Goal: Check status: Check status

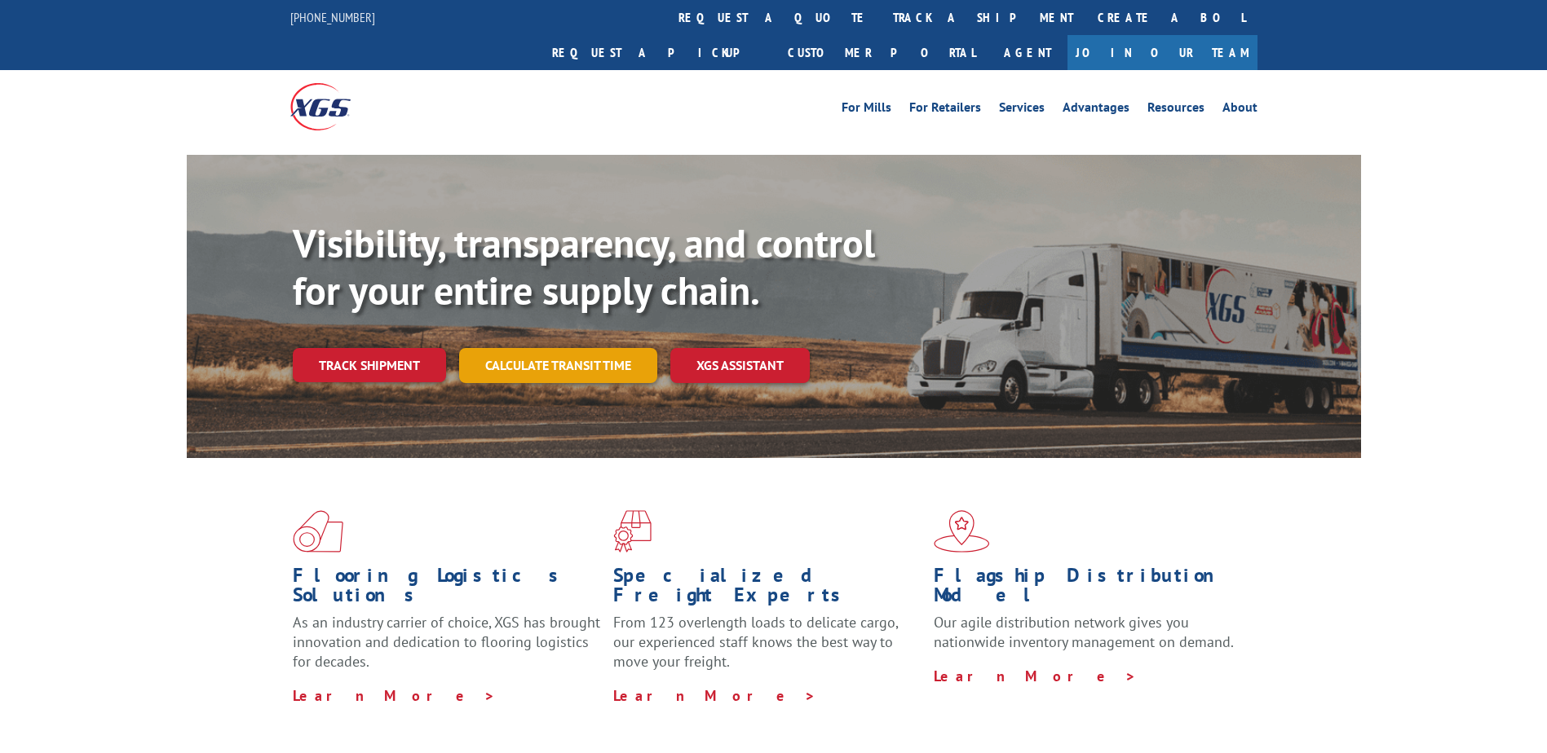
click at [590, 348] on link "Calculate transit time" at bounding box center [558, 365] width 198 height 35
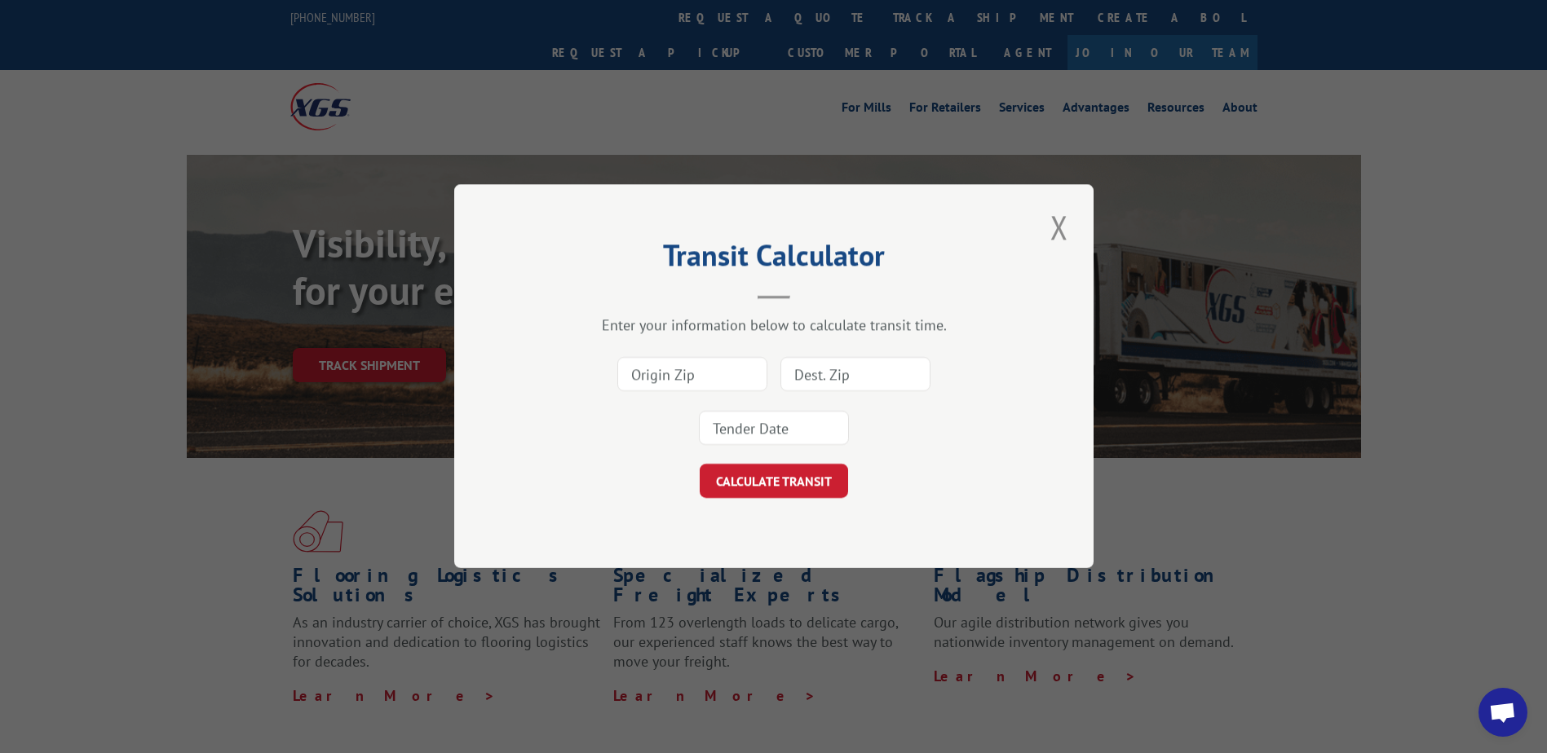
click at [328, 320] on div "Transit Calculator Enter your information below to calculate transit time. CALC…" at bounding box center [773, 376] width 1547 height 753
click at [396, 333] on div "Transit Calculator Enter your information below to calculate transit time. CALC…" at bounding box center [773, 376] width 1547 height 753
drag, startPoint x: 1058, startPoint y: 227, endPoint x: 797, endPoint y: 252, distance: 262.1
click at [1056, 227] on button "Close modal" at bounding box center [1059, 227] width 28 height 45
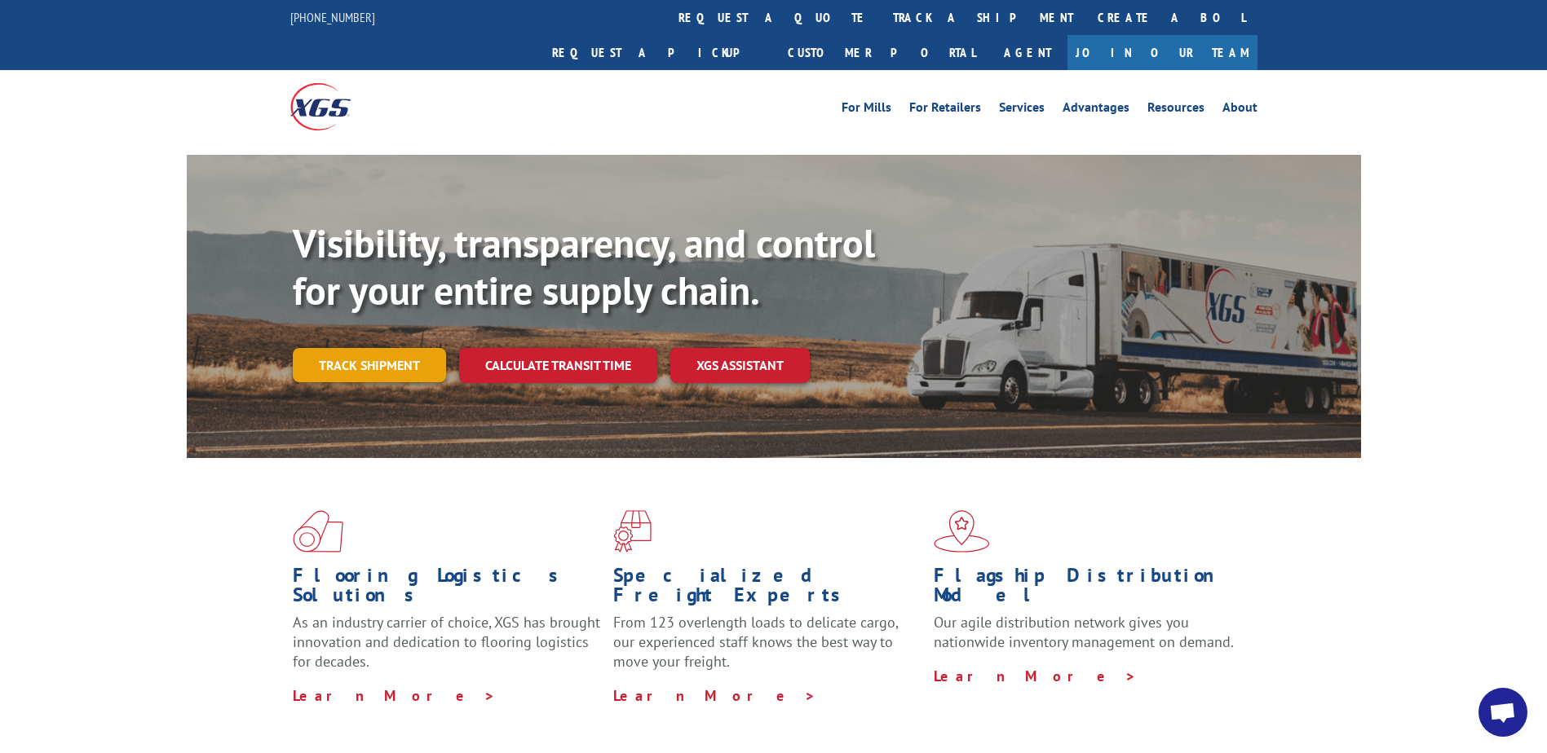
click at [422, 348] on link "Track shipment" at bounding box center [369, 365] width 153 height 34
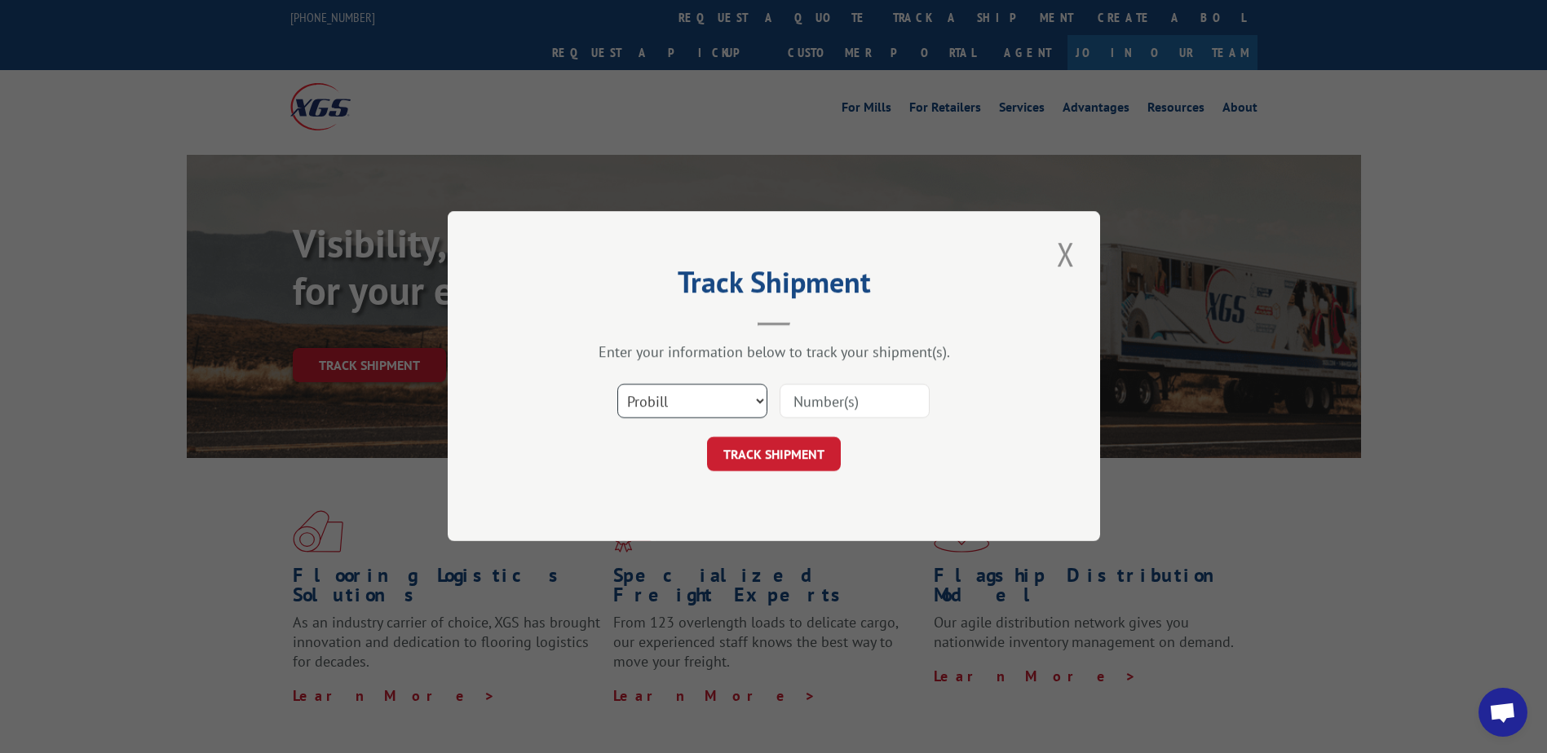
click at [670, 397] on select "Select category... Probill BOL PO" at bounding box center [692, 402] width 150 height 34
select select "bol"
click at [617, 385] on select "Select category... Probill BOL PO" at bounding box center [692, 402] width 150 height 34
click at [809, 390] on input at bounding box center [854, 402] width 150 height 34
paste input "54388429"
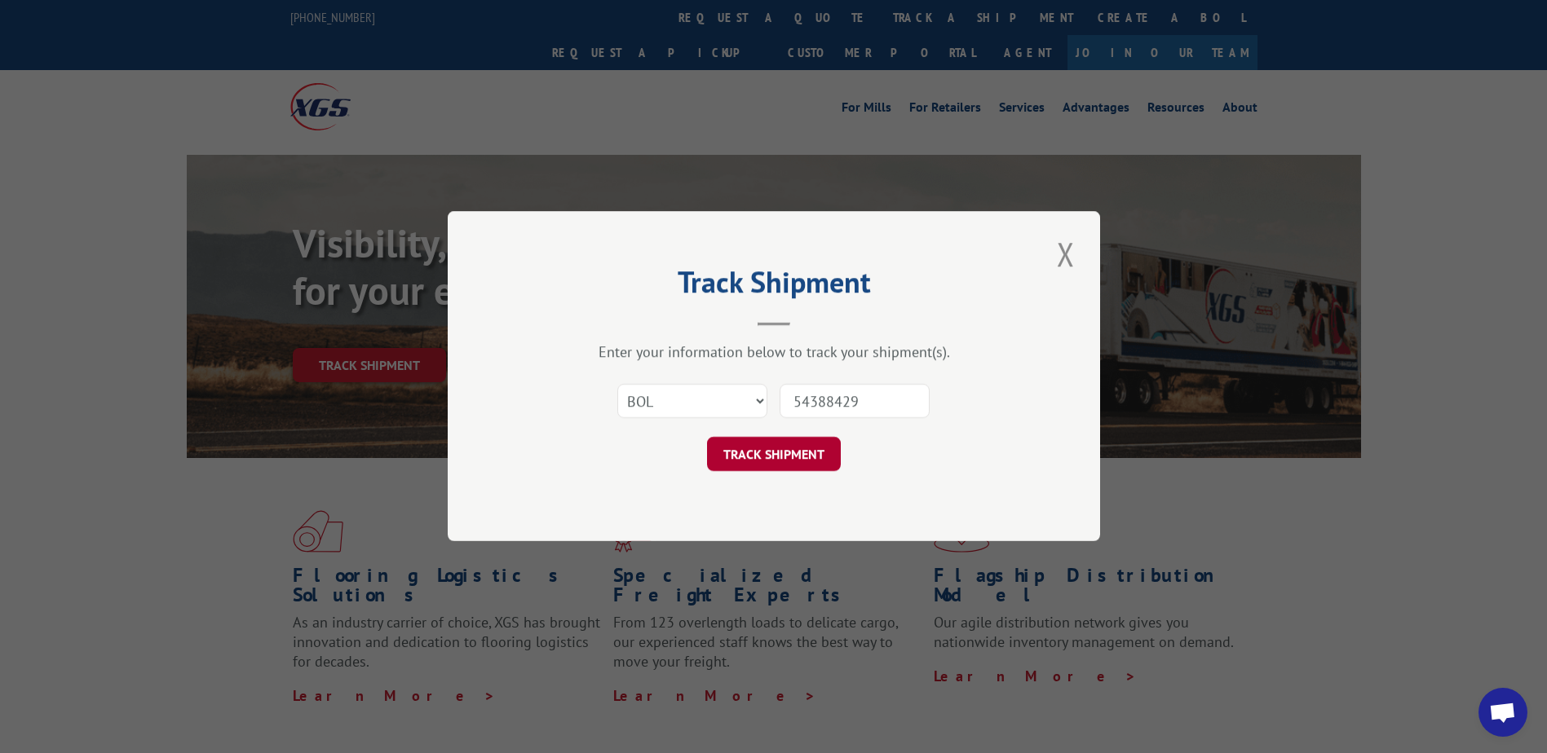
type input "54388429"
click at [757, 444] on button "TRACK SHIPMENT" at bounding box center [774, 455] width 134 height 34
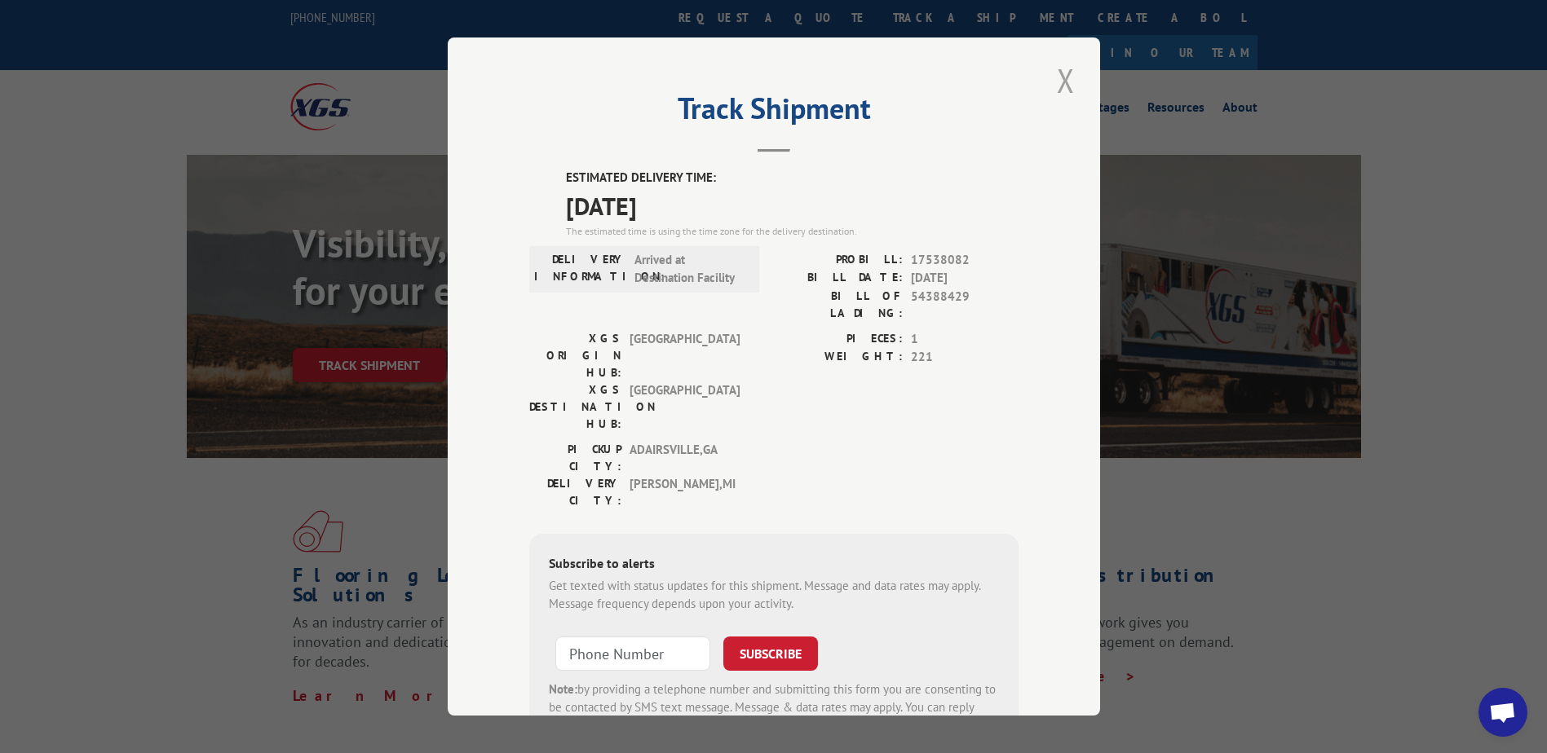
click at [1057, 78] on button "Close modal" at bounding box center [1066, 80] width 28 height 45
